Goal: Information Seeking & Learning: Learn about a topic

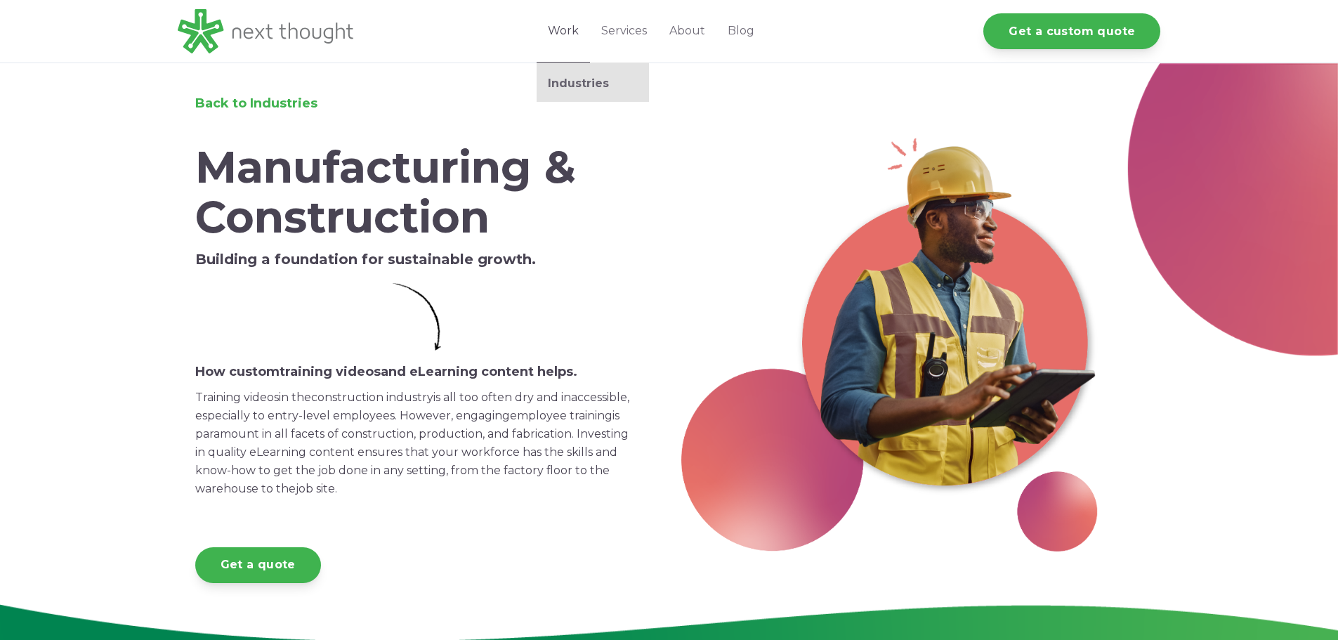
click at [595, 73] on ul "Industries" at bounding box center [593, 82] width 112 height 39
click at [595, 78] on link "Industries" at bounding box center [593, 84] width 112 height 14
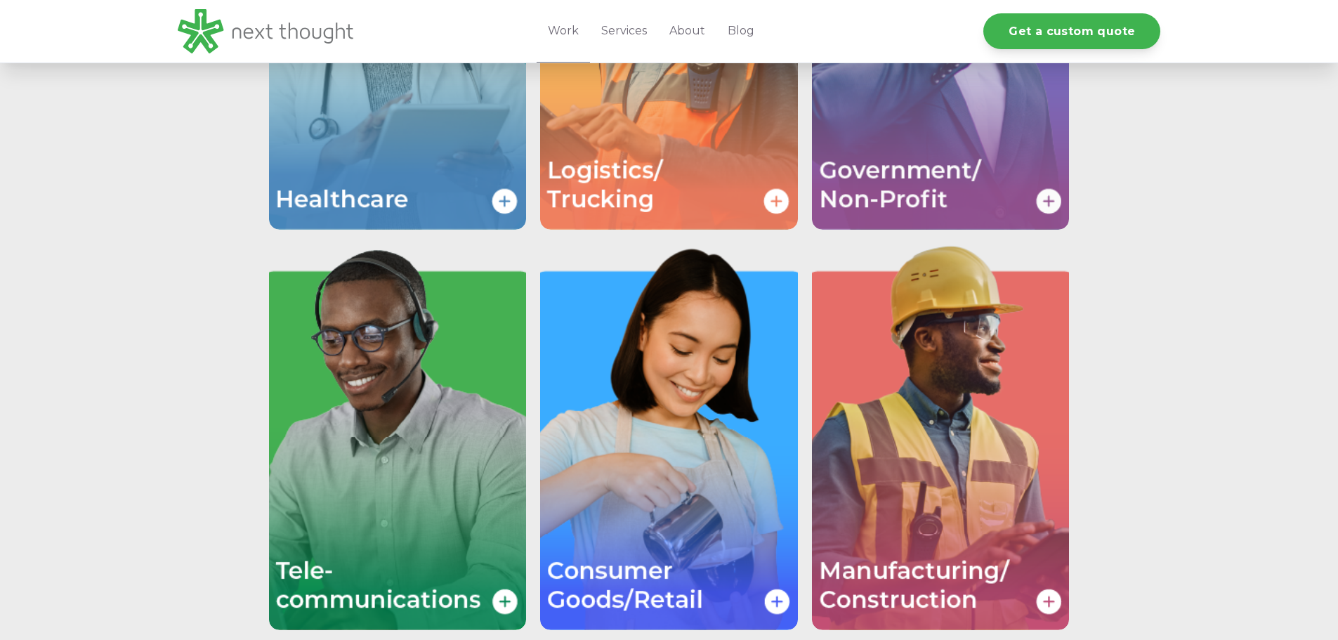
scroll to position [35, 0]
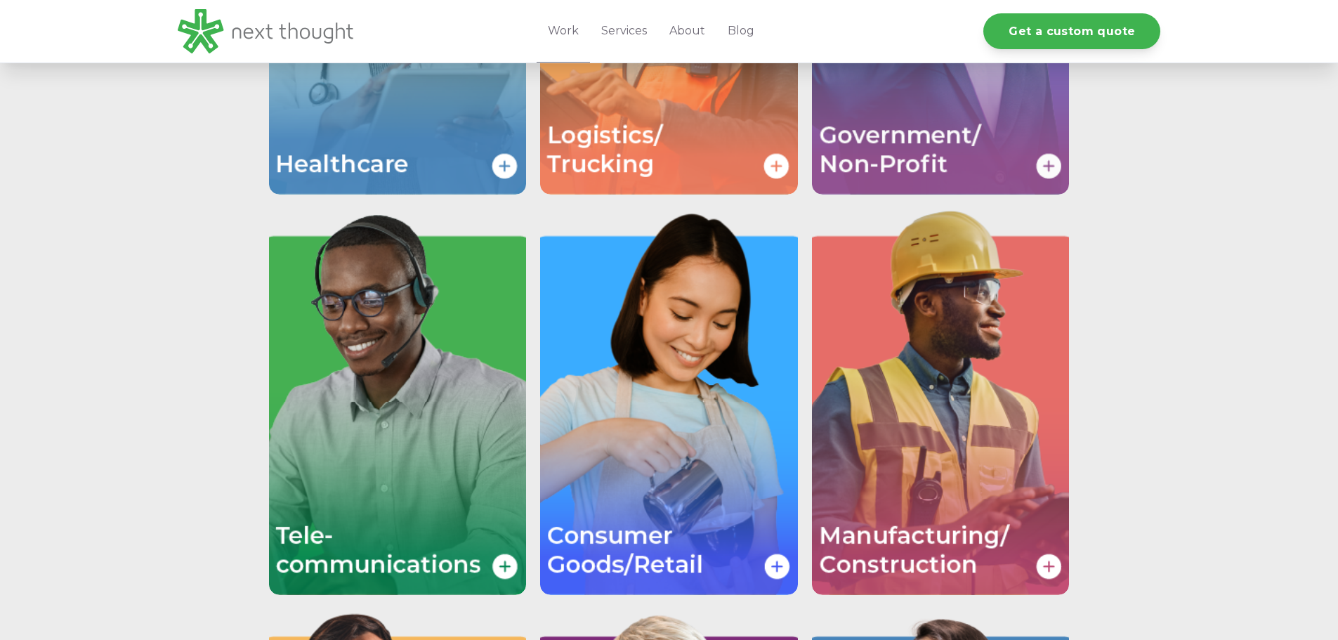
click at [913, 112] on img "Image grid with {{ image_count }} images." at bounding box center [941, 1] width 258 height 386
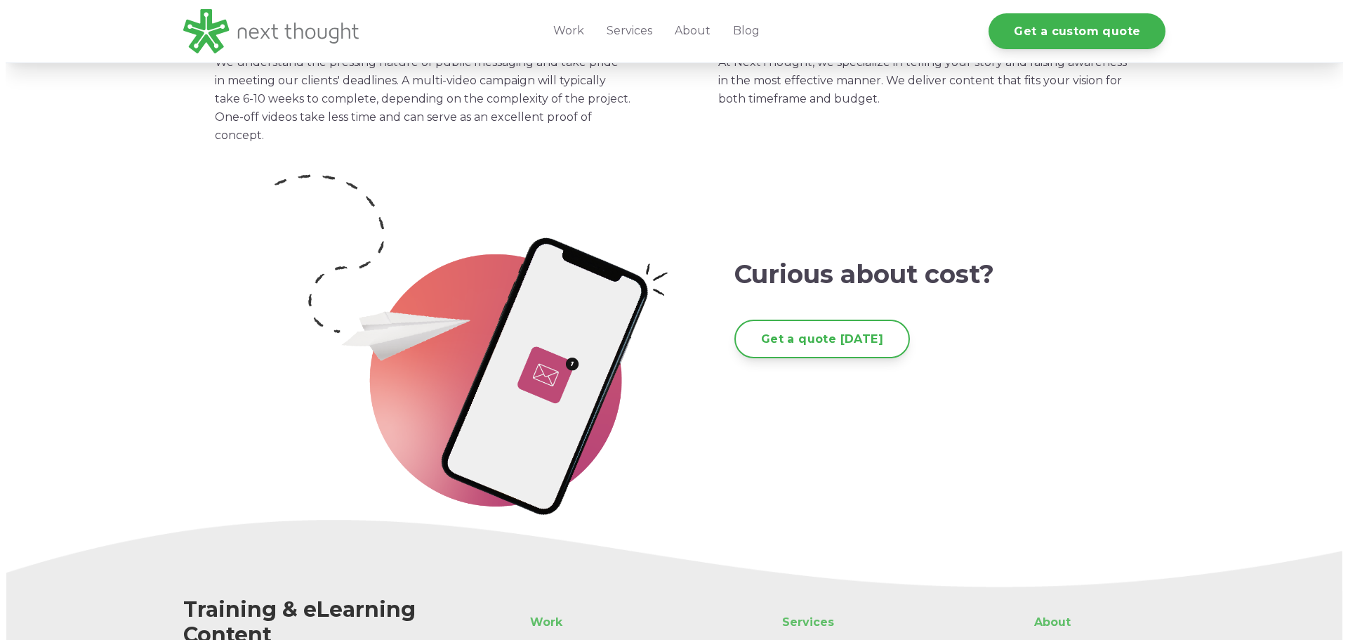
scroll to position [3793, 0]
